Goal: Task Accomplishment & Management: Use online tool/utility

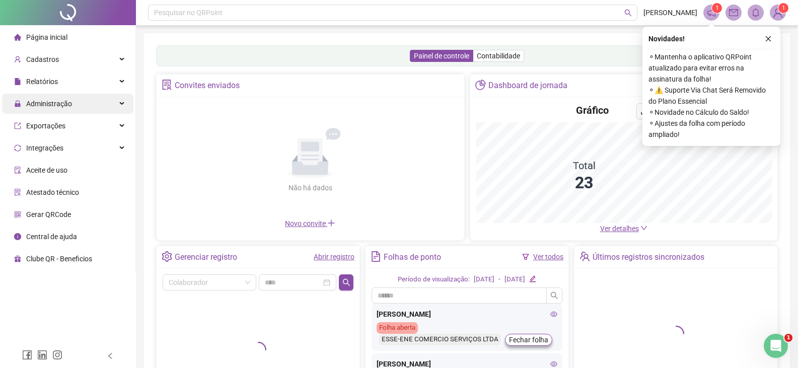
click at [55, 102] on span "Administração" at bounding box center [49, 104] width 46 height 8
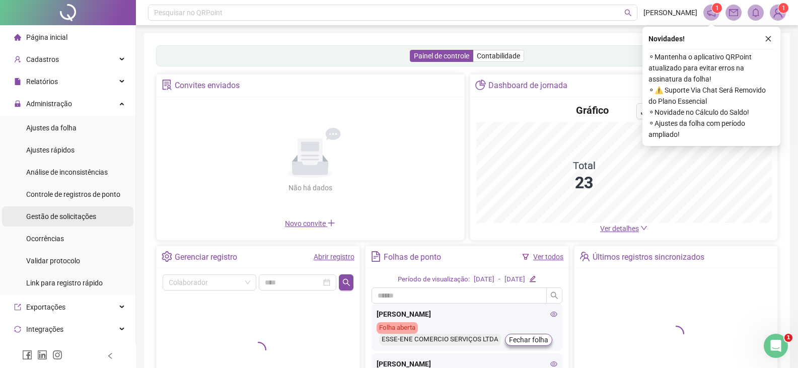
drag, startPoint x: 69, startPoint y: 214, endPoint x: 125, endPoint y: 222, distance: 56.4
click at [70, 214] on span "Gestão de solicitações" at bounding box center [61, 217] width 70 height 8
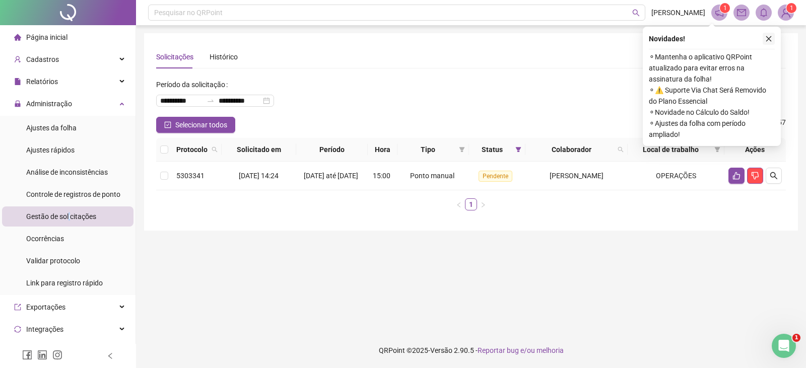
click at [769, 37] on icon "close" at bounding box center [768, 38] width 7 height 7
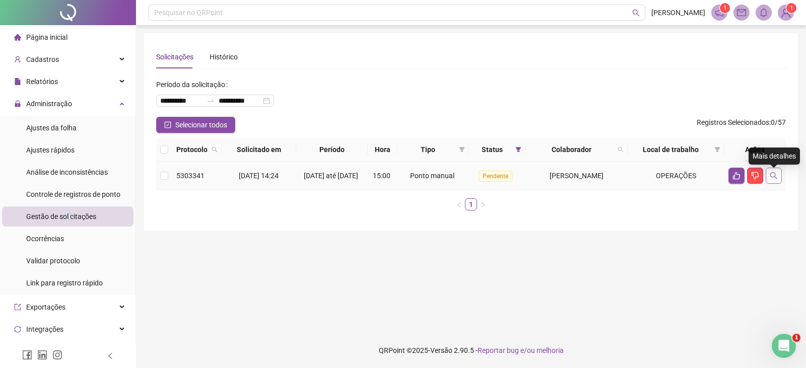
click at [769, 180] on button "button" at bounding box center [774, 176] width 16 height 16
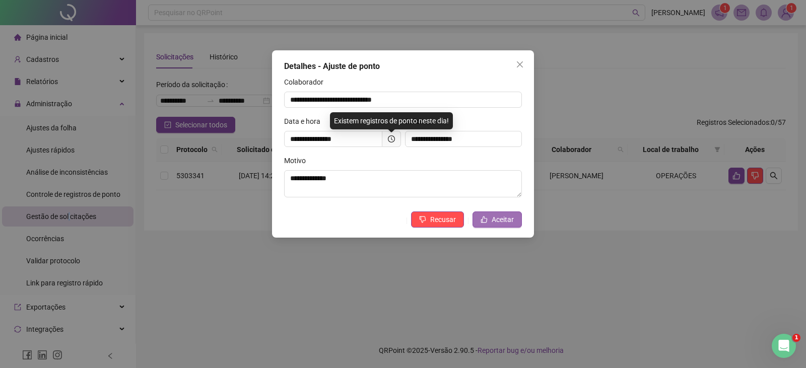
click at [507, 222] on span "Aceitar" at bounding box center [503, 219] width 22 height 11
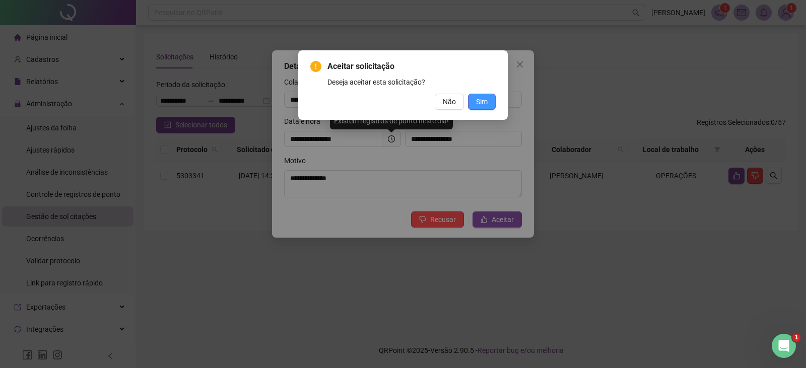
click at [489, 100] on button "Sim" at bounding box center [482, 102] width 28 height 16
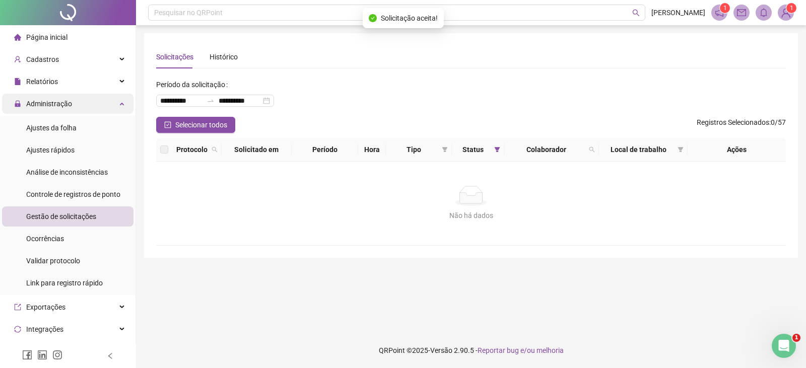
click at [42, 100] on span "Administração" at bounding box center [49, 104] width 46 height 8
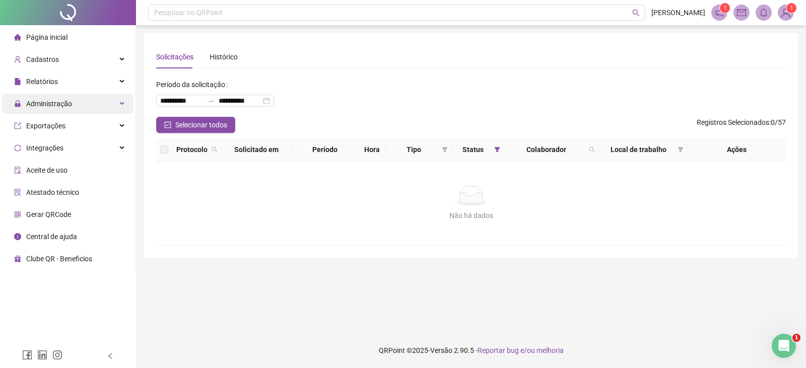
click at [46, 103] on span "Administração" at bounding box center [49, 104] width 46 height 8
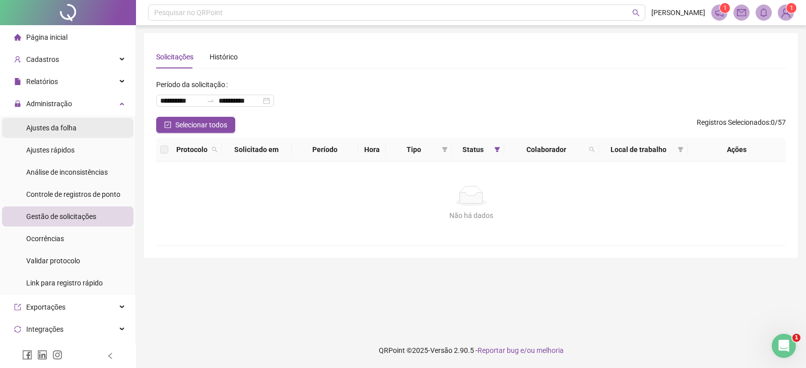
click at [52, 129] on span "Ajustes da folha" at bounding box center [51, 128] width 50 height 8
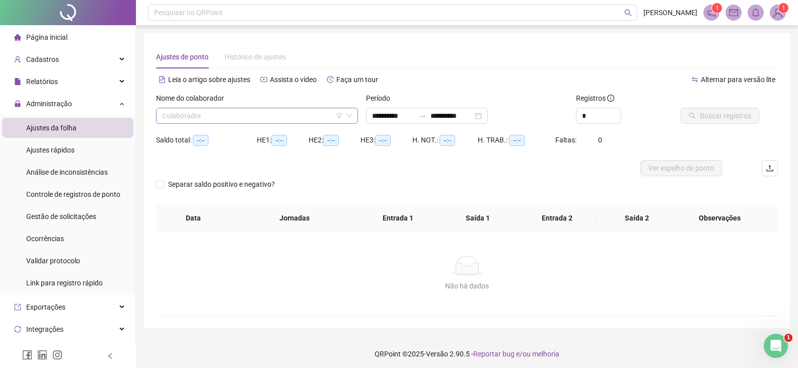
click at [182, 109] on input "search" at bounding box center [252, 115] width 181 height 15
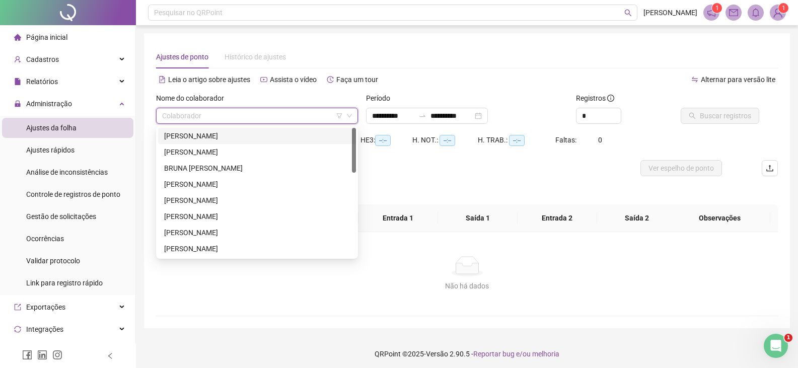
click at [243, 136] on div "[PERSON_NAME]" at bounding box center [257, 135] width 186 height 11
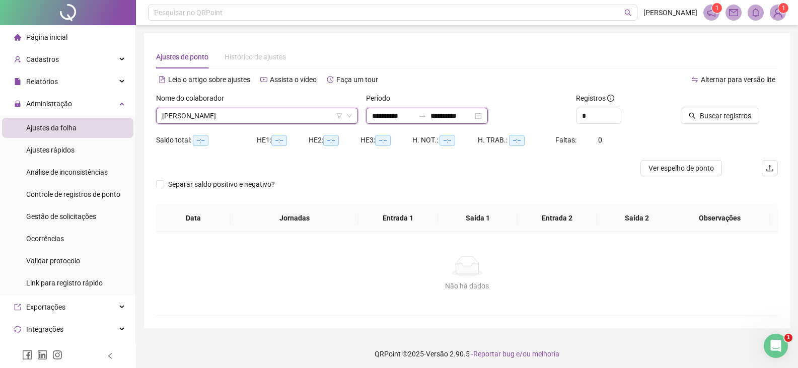
click at [414, 113] on input "**********" at bounding box center [393, 115] width 42 height 11
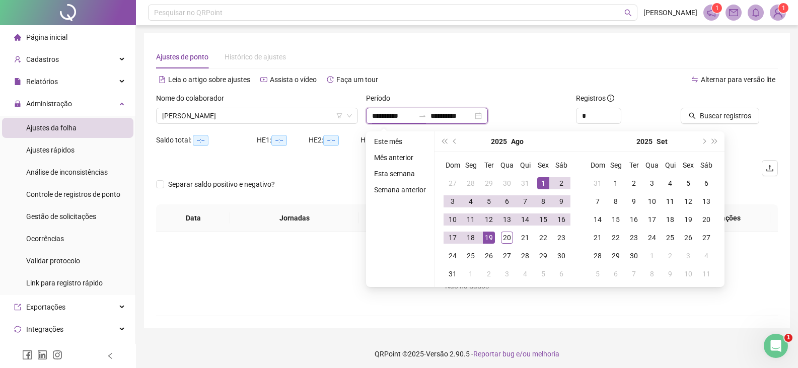
type input "**********"
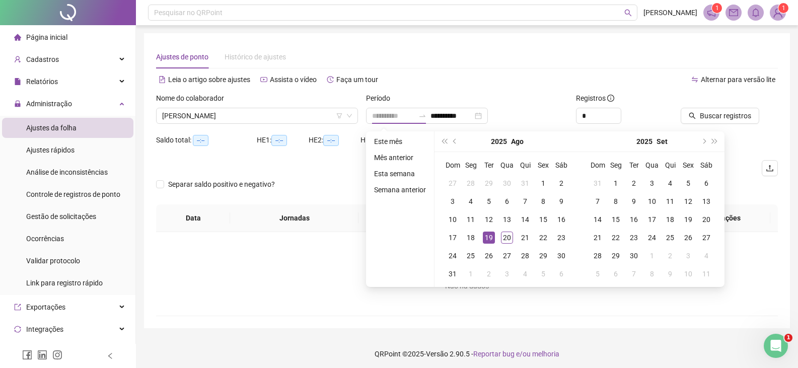
click at [492, 236] on div "19" at bounding box center [489, 238] width 12 height 12
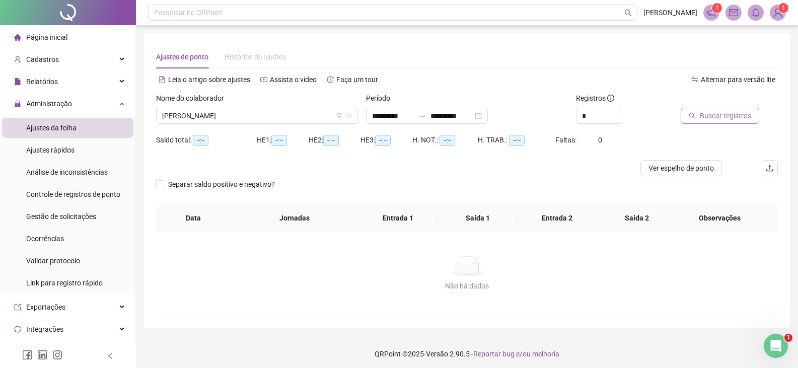
click at [725, 116] on span "Buscar registros" at bounding box center [725, 115] width 51 height 11
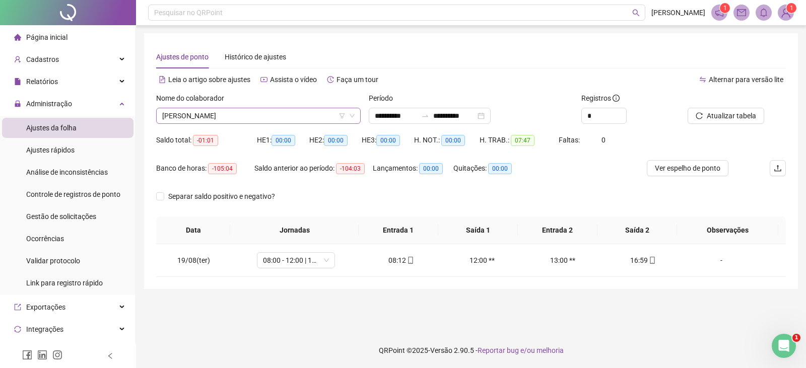
click at [304, 116] on span "[PERSON_NAME]" at bounding box center [258, 115] width 192 height 15
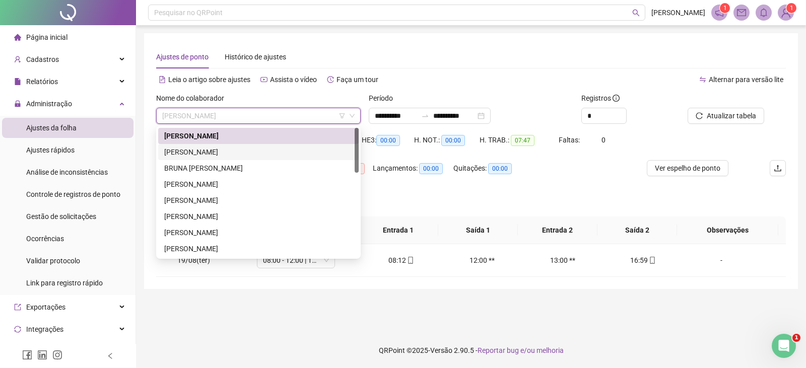
click at [246, 150] on div "[PERSON_NAME]" at bounding box center [258, 152] width 188 height 11
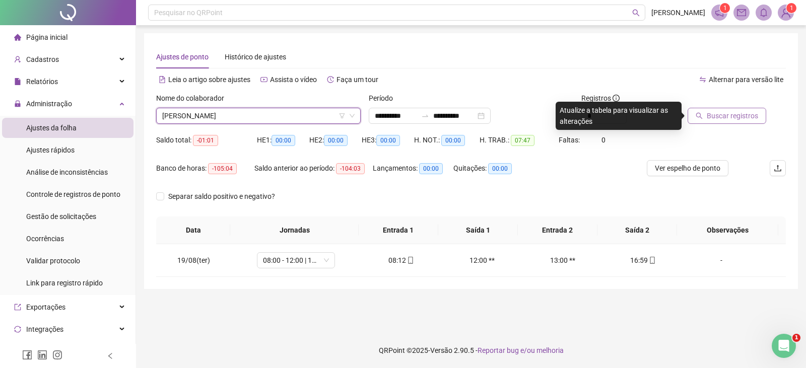
click at [706, 118] on button "Buscar registros" at bounding box center [726, 116] width 79 height 16
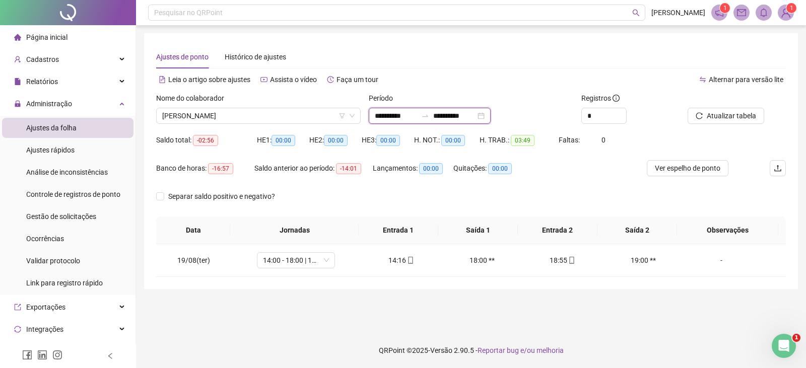
click at [405, 115] on input "**********" at bounding box center [396, 115] width 42 height 11
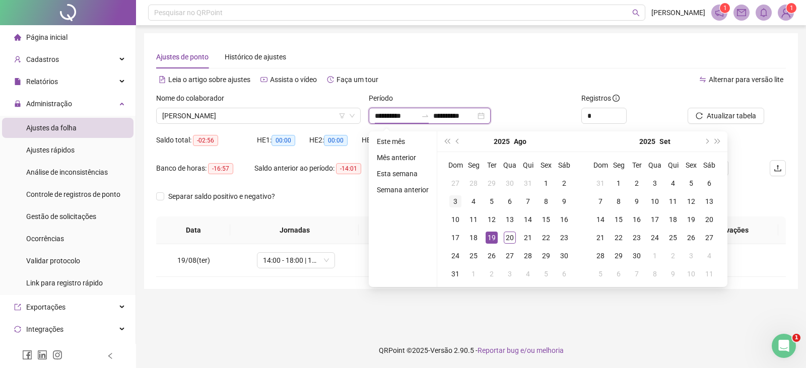
type input "**********"
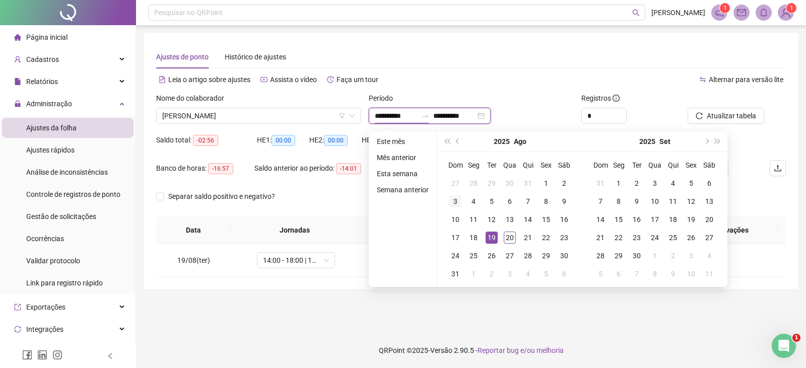
type input "**********"
click at [510, 237] on div "20" at bounding box center [510, 238] width 12 height 12
type input "**********"
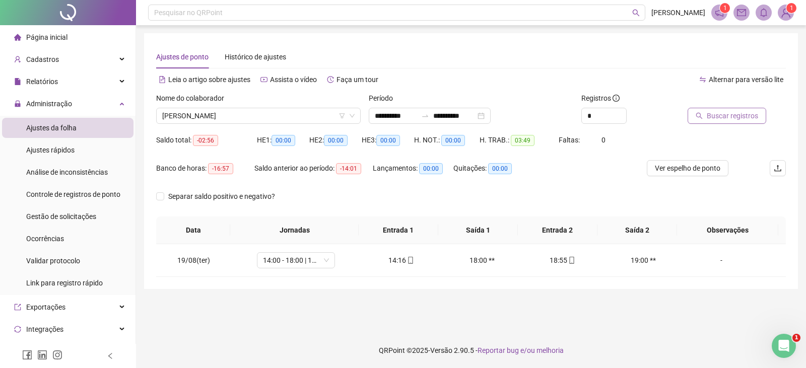
click at [737, 121] on button "Buscar registros" at bounding box center [726, 116] width 79 height 16
click at [406, 264] on span at bounding box center [410, 260] width 8 height 8
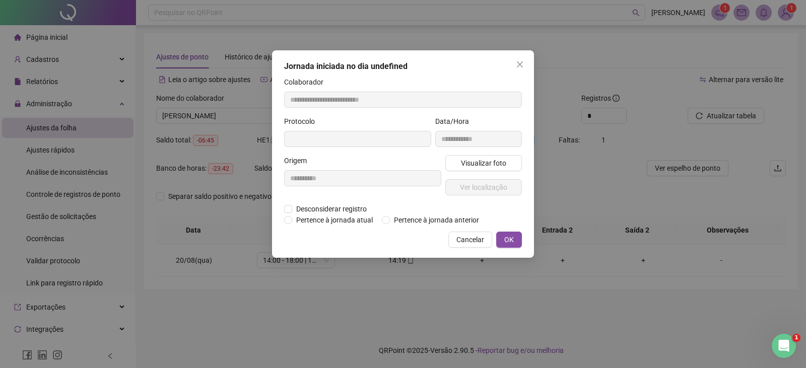
type input "**********"
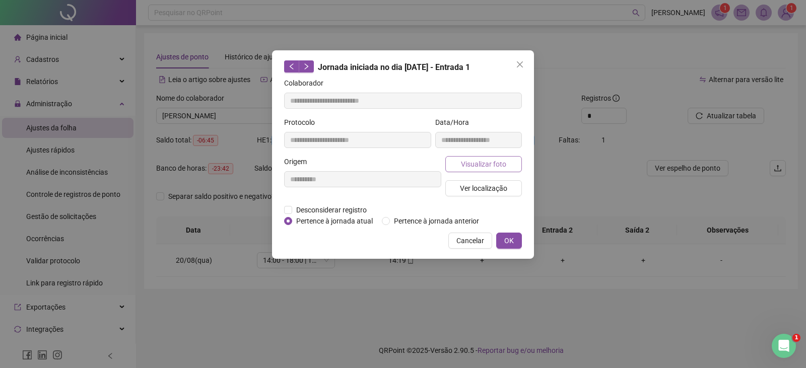
click at [464, 164] on span "Visualizar foto" at bounding box center [483, 164] width 45 height 11
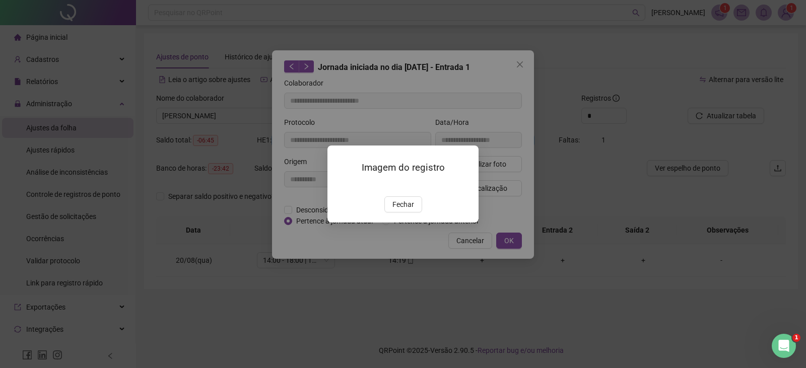
click at [404, 210] on span "Fechar" at bounding box center [403, 204] width 22 height 11
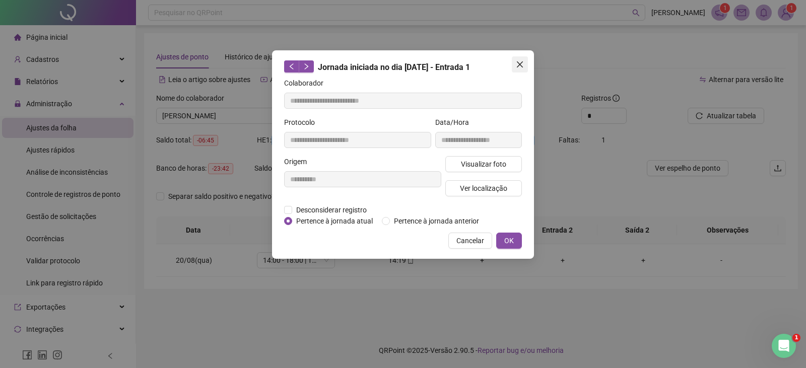
click at [518, 62] on icon "close" at bounding box center [520, 64] width 6 height 6
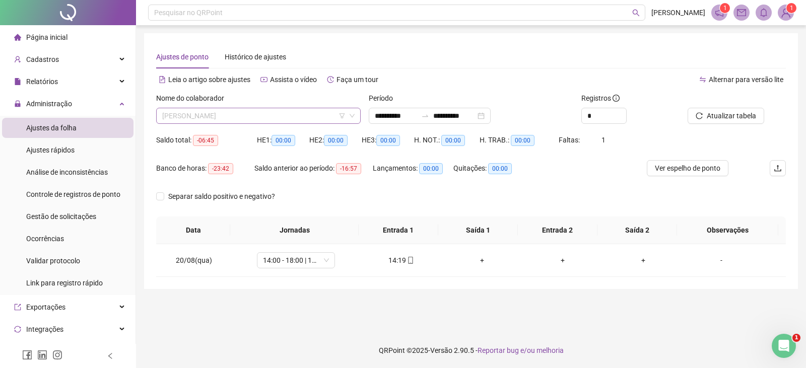
click at [280, 115] on span "[PERSON_NAME]" at bounding box center [258, 115] width 192 height 15
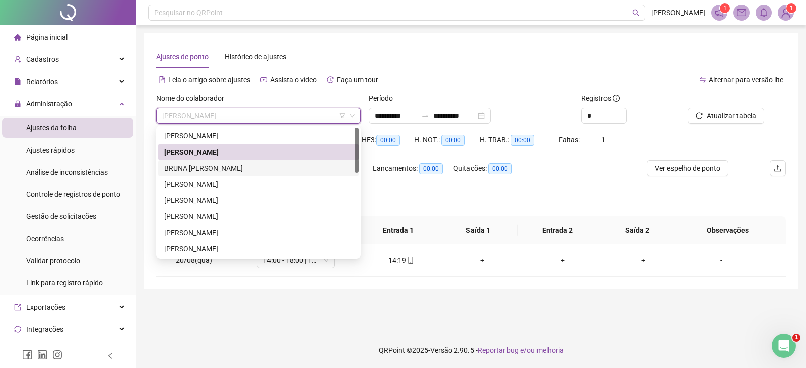
click at [246, 170] on div "BRUNA [PERSON_NAME]" at bounding box center [258, 168] width 188 height 11
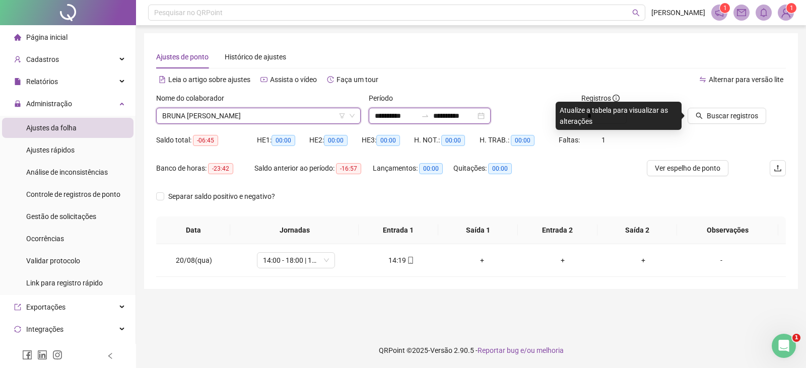
click at [417, 116] on input "**********" at bounding box center [396, 115] width 42 height 11
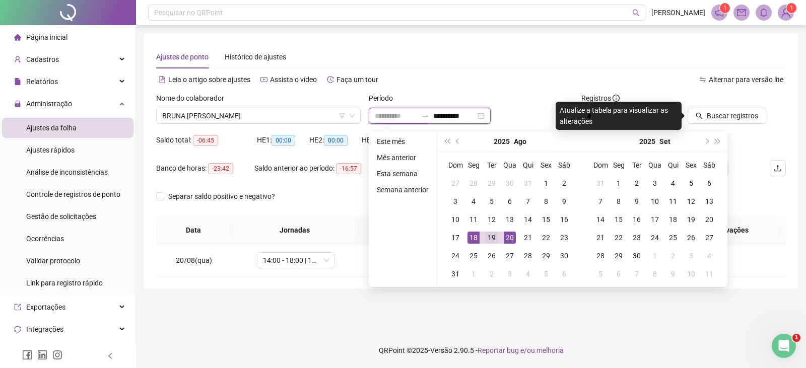
type input "**********"
click at [487, 236] on div "19" at bounding box center [491, 238] width 12 height 12
type input "**********"
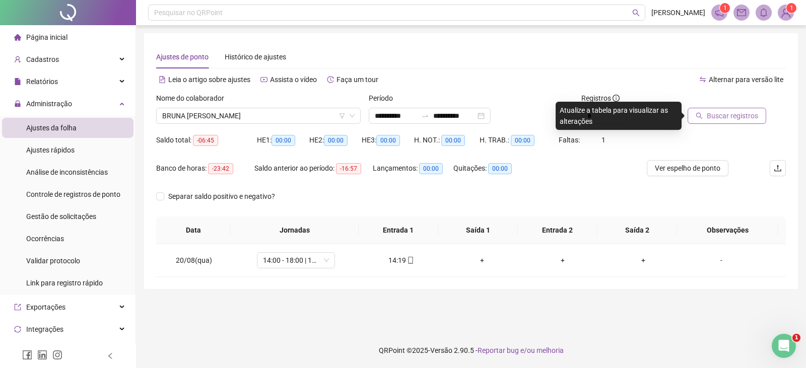
click at [705, 111] on button "Buscar registros" at bounding box center [726, 116] width 79 height 16
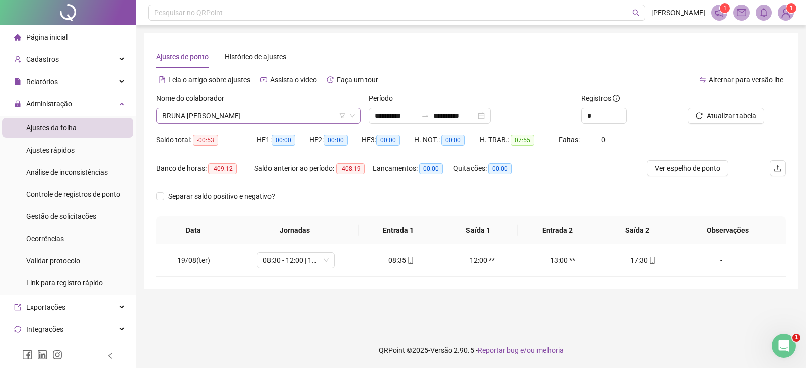
click at [288, 119] on span "BRUNA [PERSON_NAME]" at bounding box center [258, 115] width 192 height 15
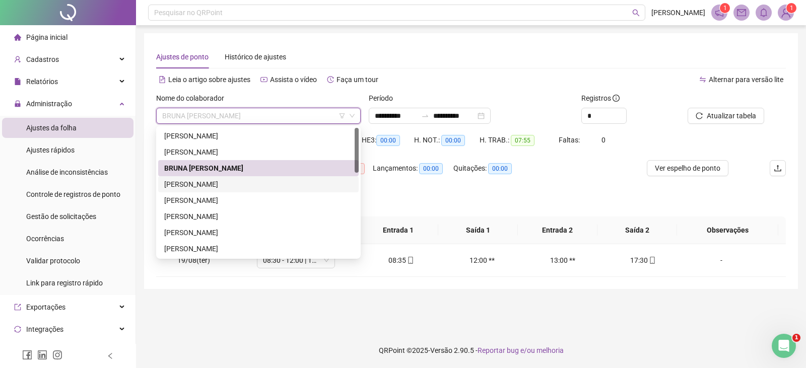
click at [236, 183] on div "[PERSON_NAME]" at bounding box center [258, 184] width 188 height 11
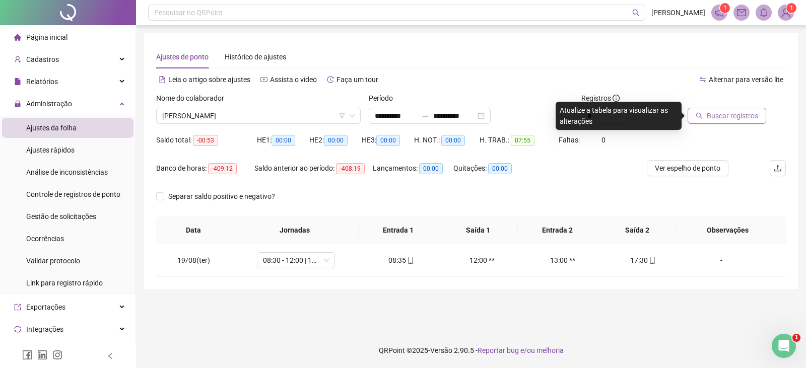
click at [735, 117] on span "Buscar registros" at bounding box center [732, 115] width 51 height 11
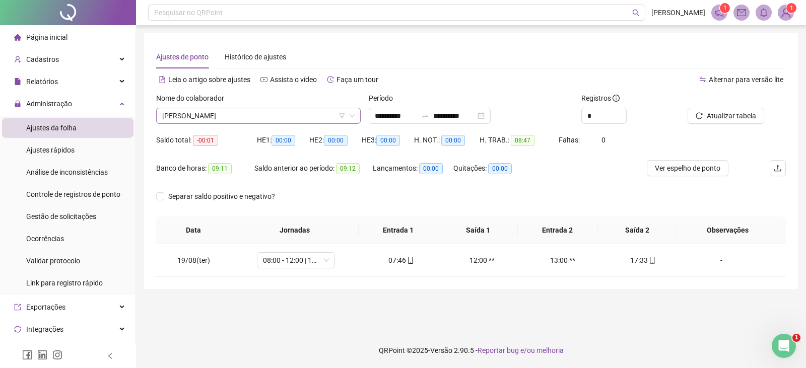
click at [276, 111] on span "[PERSON_NAME]" at bounding box center [258, 115] width 192 height 15
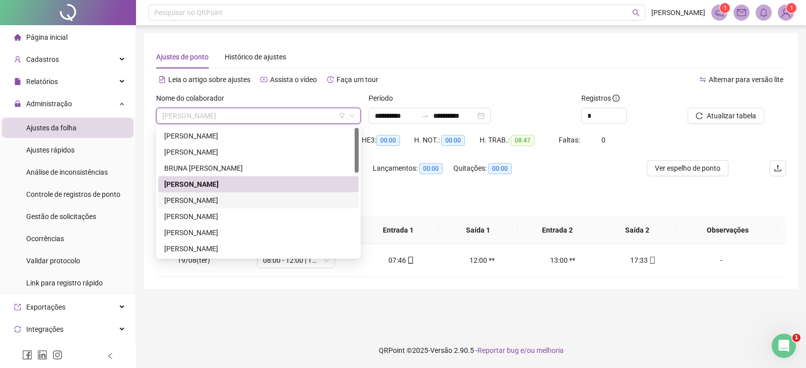
click at [212, 197] on div "[PERSON_NAME]" at bounding box center [258, 200] width 188 height 11
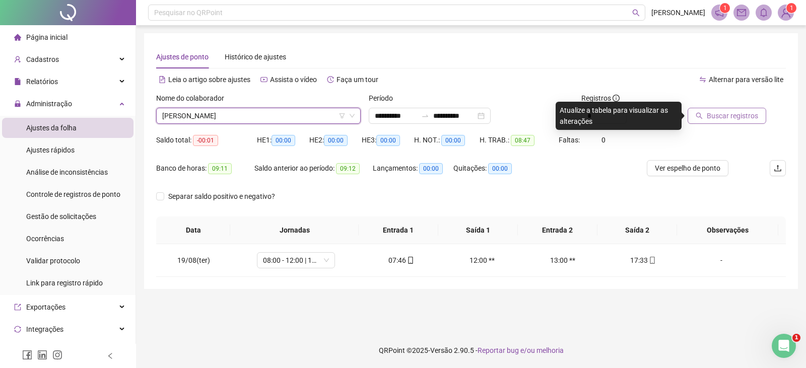
click at [724, 117] on span "Buscar registros" at bounding box center [732, 115] width 51 height 11
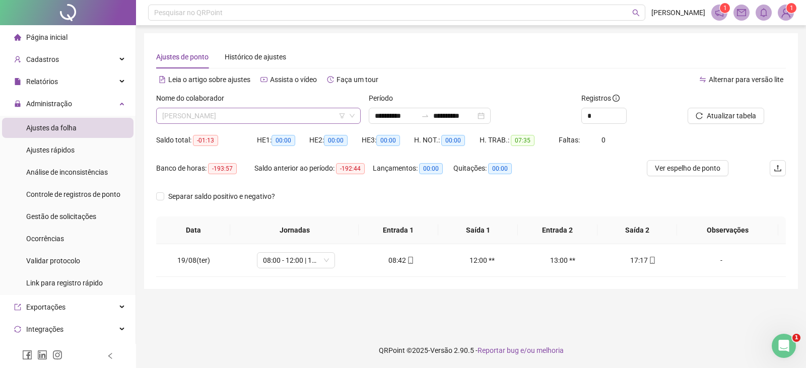
click at [288, 116] on span "[PERSON_NAME]" at bounding box center [258, 115] width 192 height 15
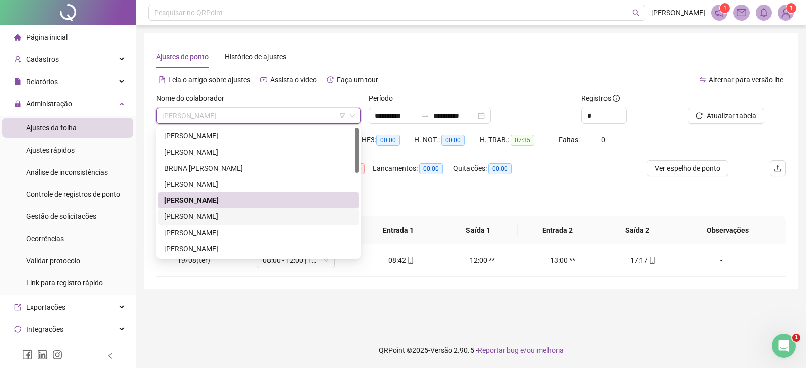
click at [237, 217] on div "[PERSON_NAME]" at bounding box center [258, 216] width 188 height 11
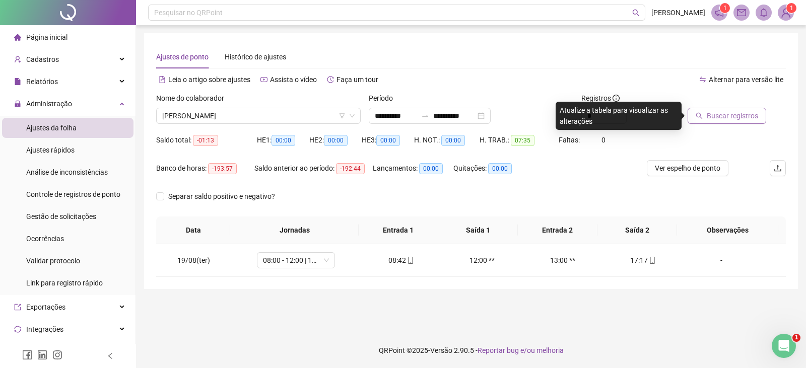
click at [710, 116] on span "Buscar registros" at bounding box center [732, 115] width 51 height 11
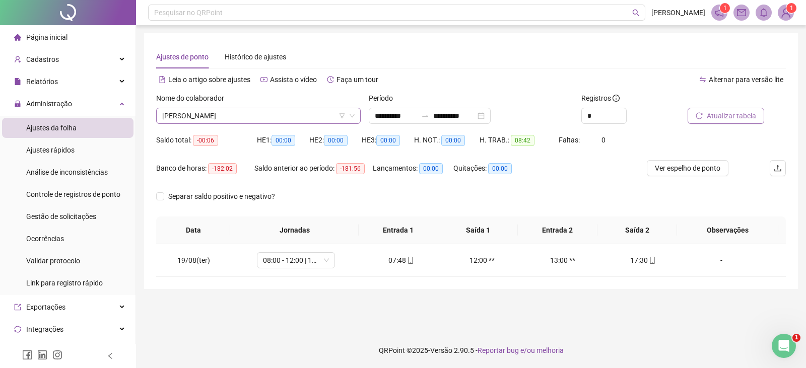
click at [325, 113] on span "[PERSON_NAME]" at bounding box center [258, 115] width 192 height 15
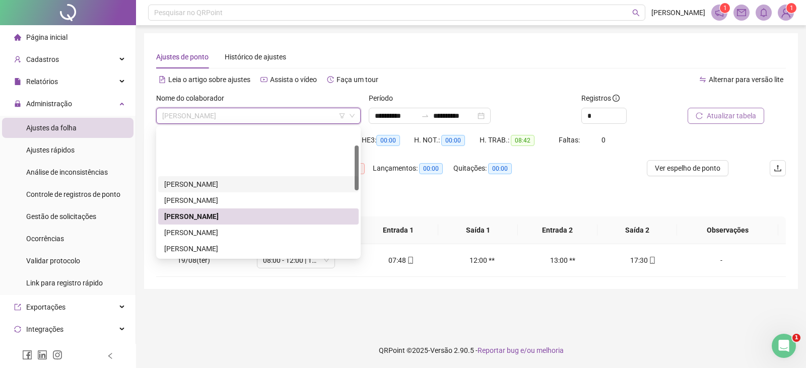
scroll to position [50, 0]
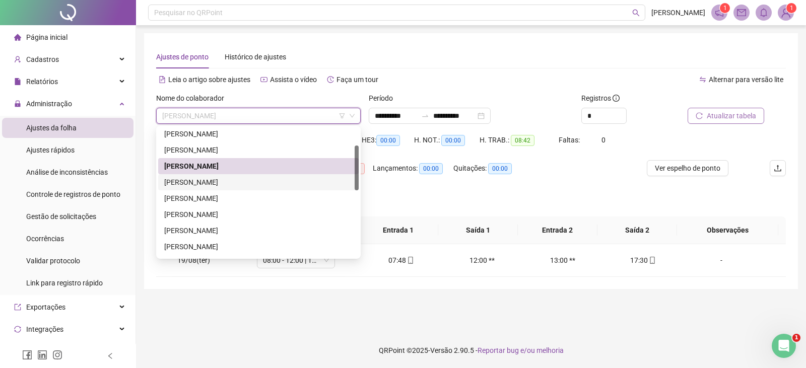
drag, startPoint x: 266, startPoint y: 181, endPoint x: 319, endPoint y: 183, distance: 53.4
click at [266, 181] on div "[PERSON_NAME]" at bounding box center [258, 182] width 188 height 11
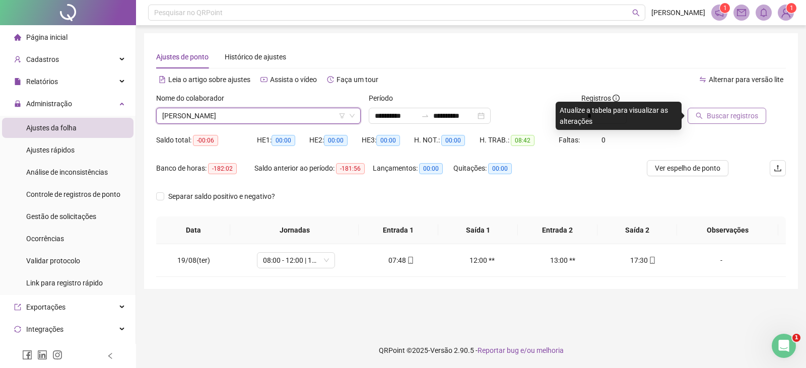
click at [722, 114] on span "Buscar registros" at bounding box center [732, 115] width 51 height 11
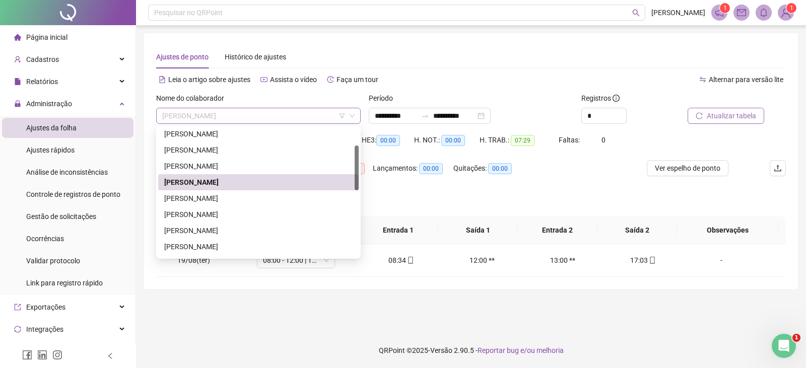
click at [294, 115] on span "[PERSON_NAME]" at bounding box center [258, 115] width 192 height 15
click at [289, 178] on div "[PERSON_NAME]" at bounding box center [258, 182] width 188 height 11
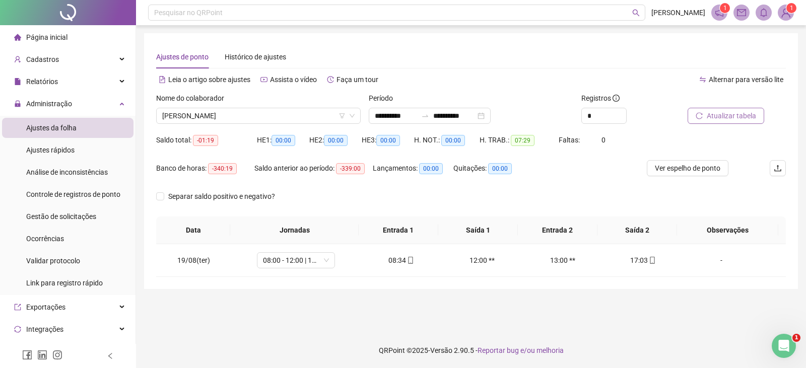
click at [705, 110] on button "Atualizar tabela" at bounding box center [725, 116] width 77 height 16
click at [288, 113] on span "[PERSON_NAME]" at bounding box center [258, 115] width 192 height 15
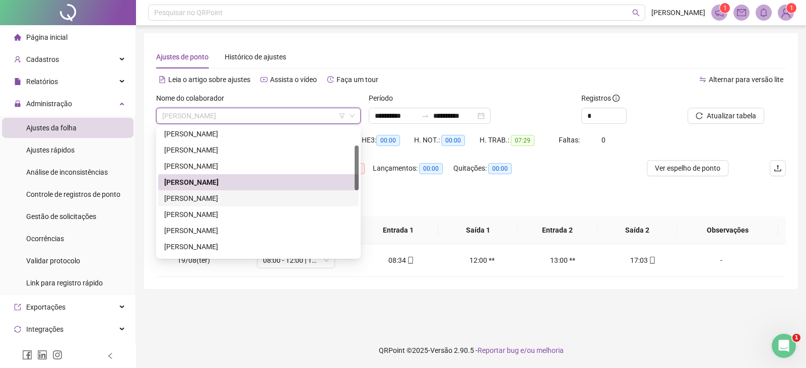
click at [245, 195] on div "[PERSON_NAME]" at bounding box center [258, 198] width 188 height 11
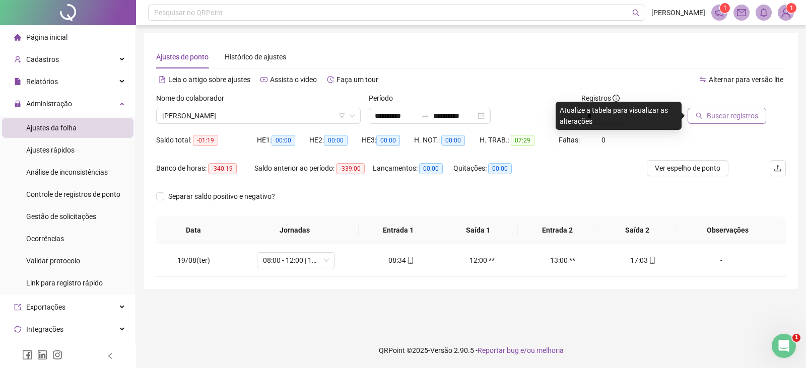
click at [705, 119] on button "Buscar registros" at bounding box center [726, 116] width 79 height 16
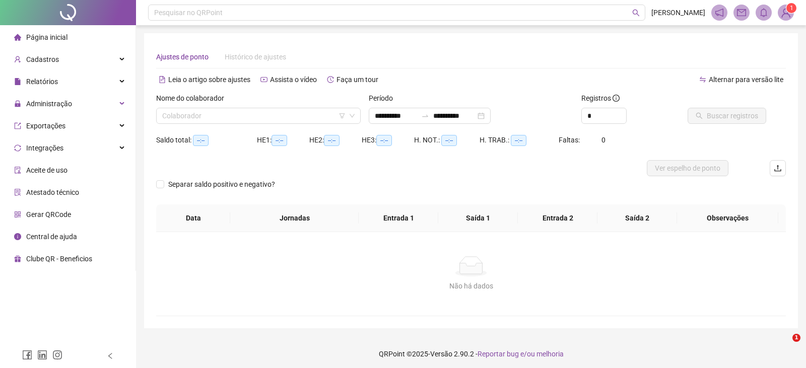
type input "**********"
